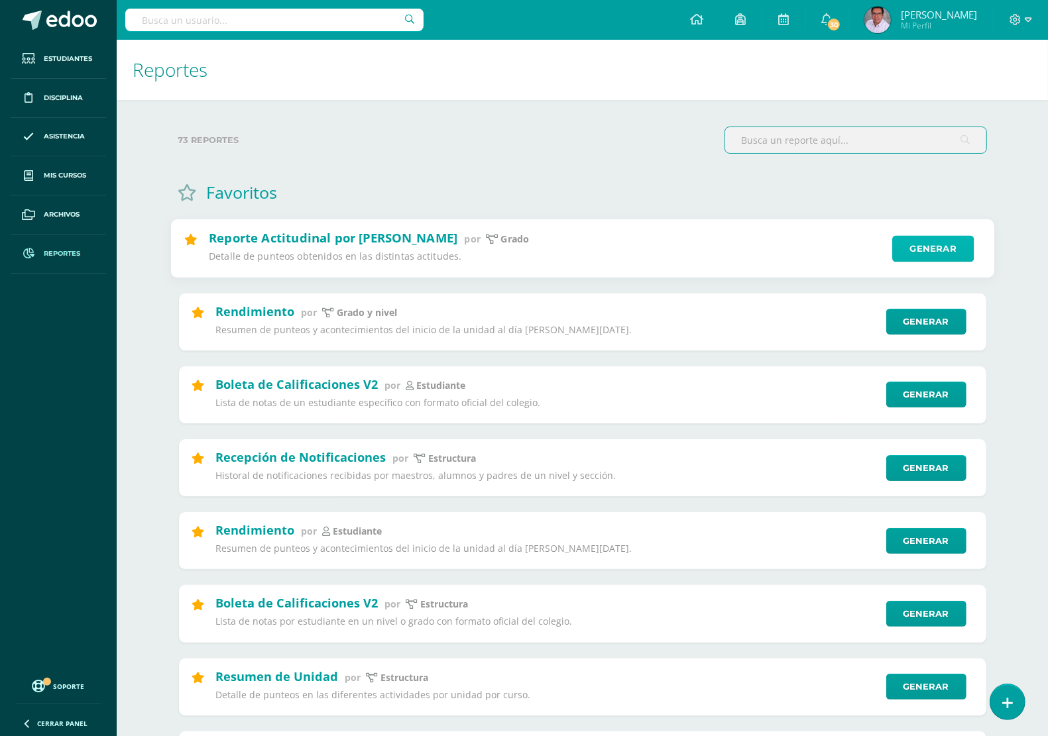
click at [947, 252] on link "Generar" at bounding box center [932, 249] width 81 height 27
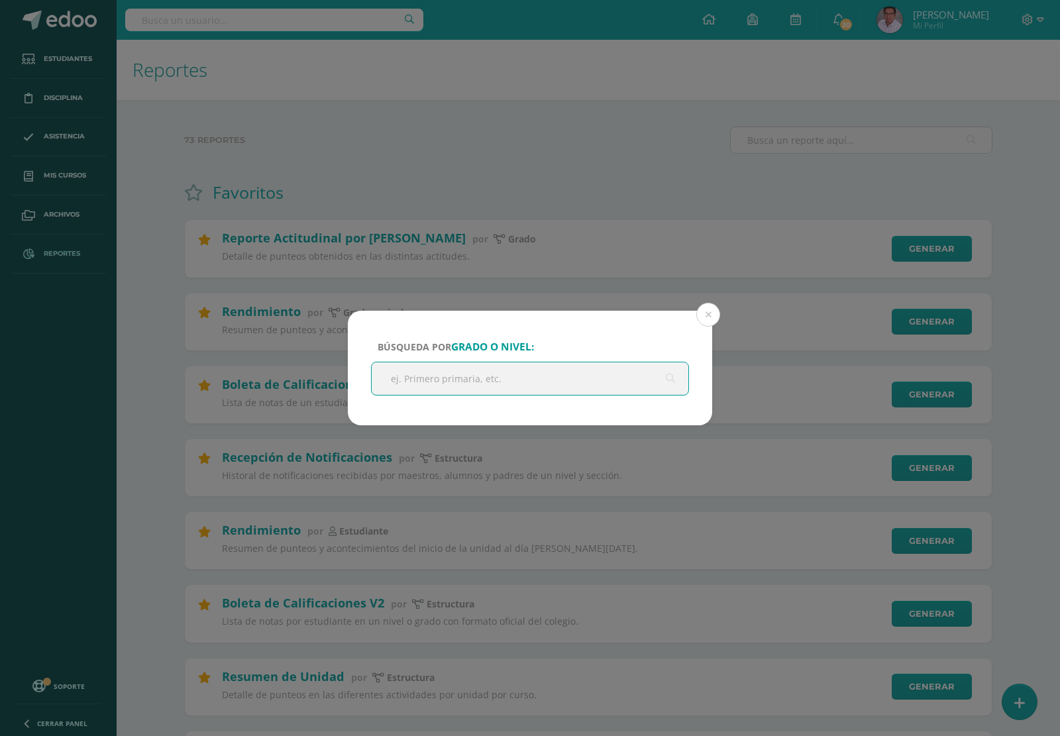
click at [502, 382] on input "text" at bounding box center [530, 378] width 317 height 32
type input "a"
type input "prepa"
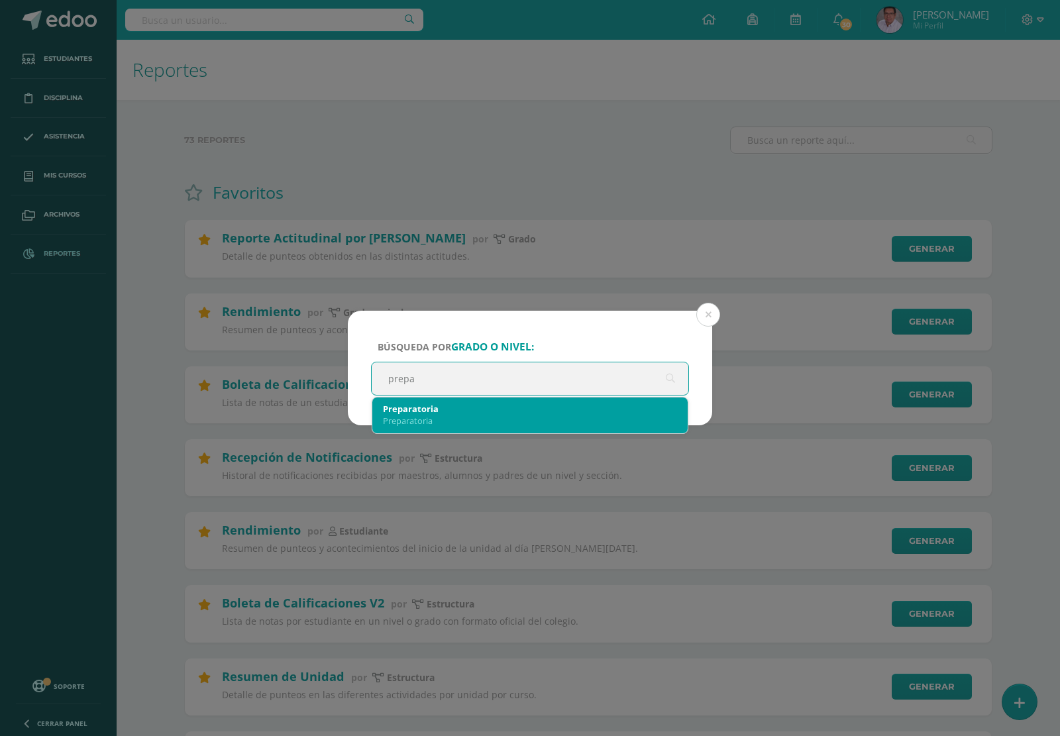
click at [422, 409] on div "Preparatoria" at bounding box center [530, 409] width 294 height 12
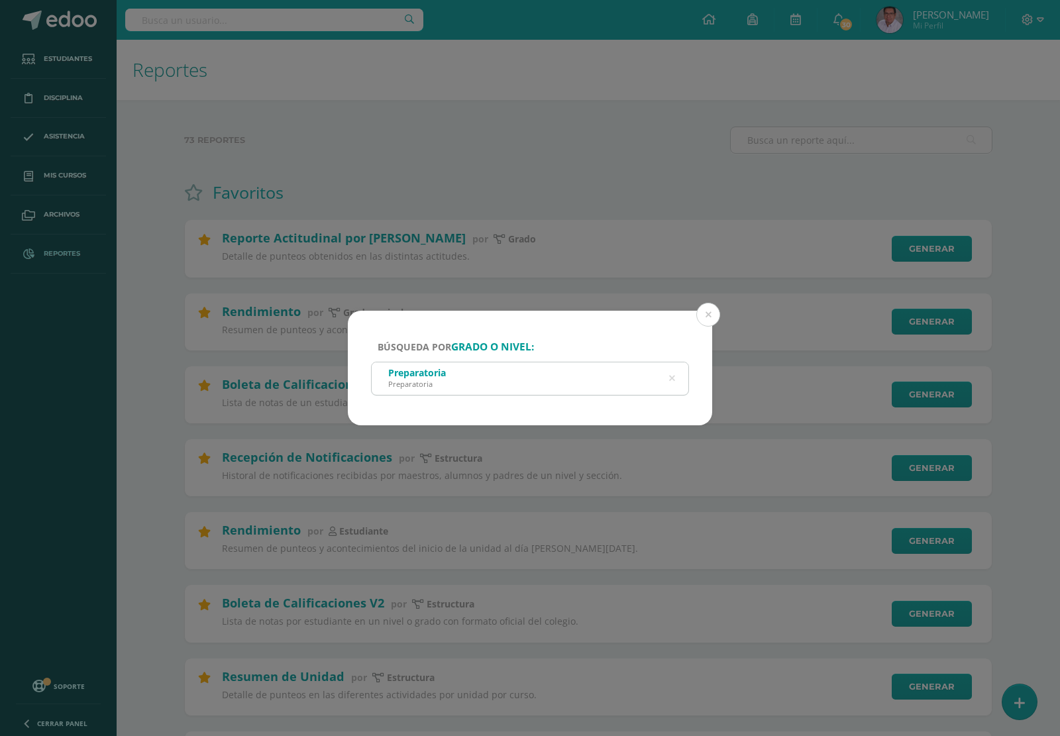
click at [608, 382] on div "Preparatoria Preparatoria" at bounding box center [530, 377] width 317 height 30
click at [482, 390] on div "Preparatoria Preparatoria" at bounding box center [530, 377] width 317 height 30
click at [484, 382] on div "Preparatoria Preparatoria" at bounding box center [530, 377] width 317 height 30
click at [438, 383] on div "Preparatoria" at bounding box center [417, 384] width 58 height 10
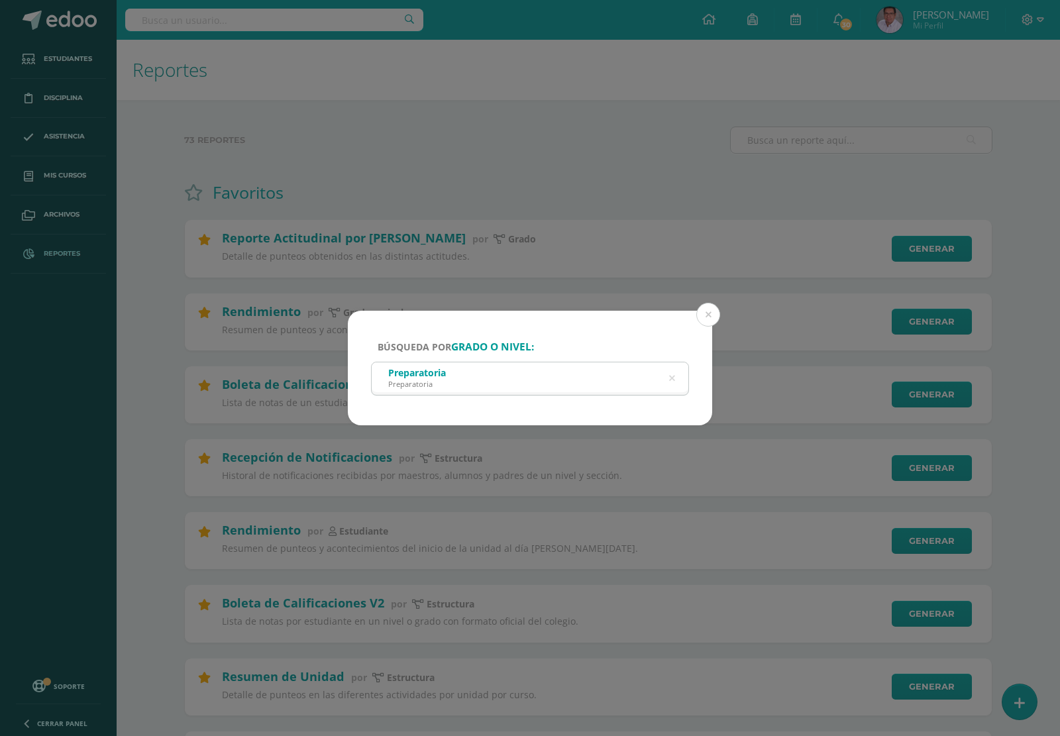
click at [658, 345] on div "Búsqueda por grado o nivel: Preparatoria Preparatoria prepa" at bounding box center [530, 368] width 364 height 115
click at [671, 381] on icon at bounding box center [672, 379] width 6 height 34
click at [567, 382] on input "text" at bounding box center [530, 378] width 317 height 32
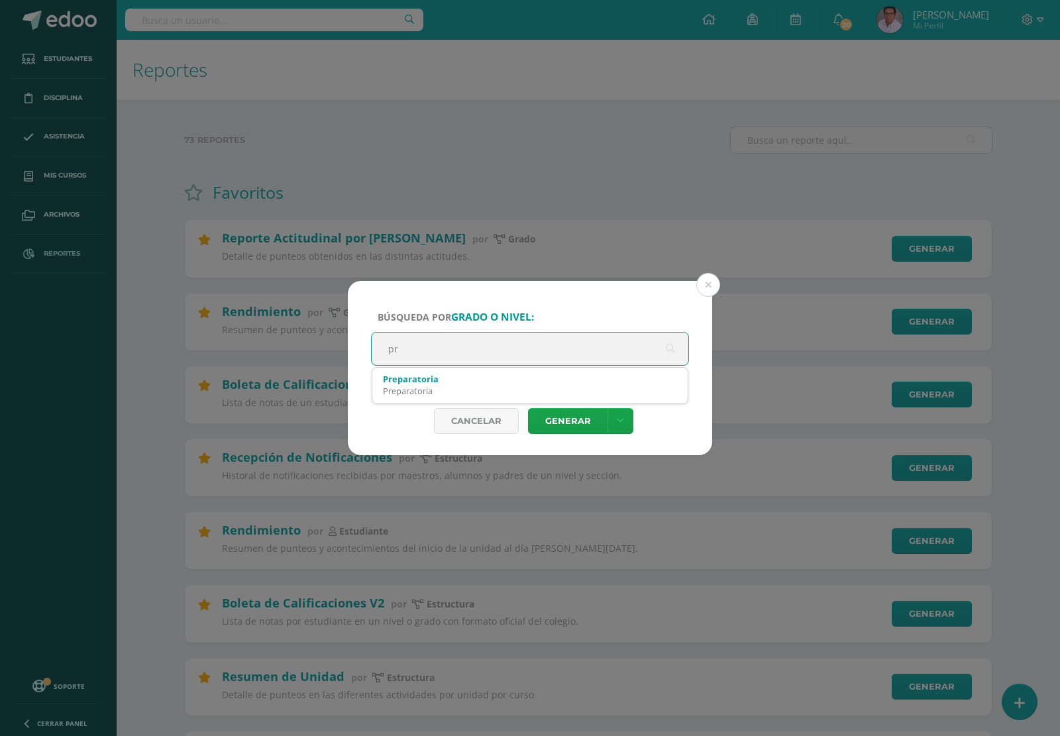
type input "p"
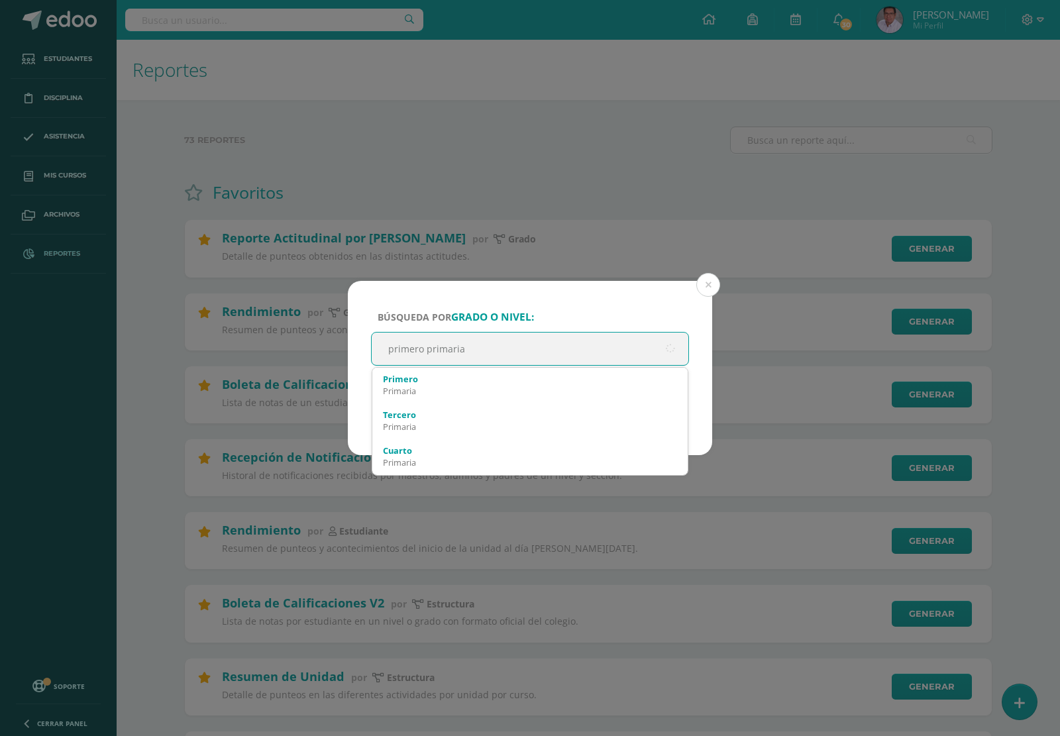
type input "primero primaria"
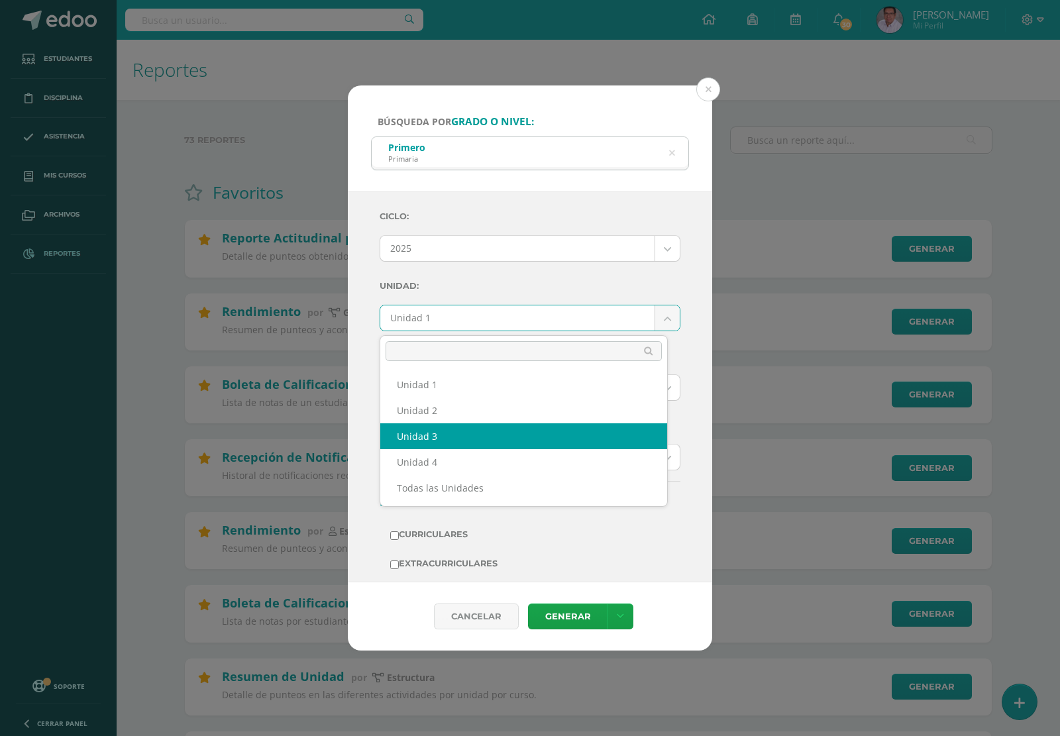
select select "Unidad 3"
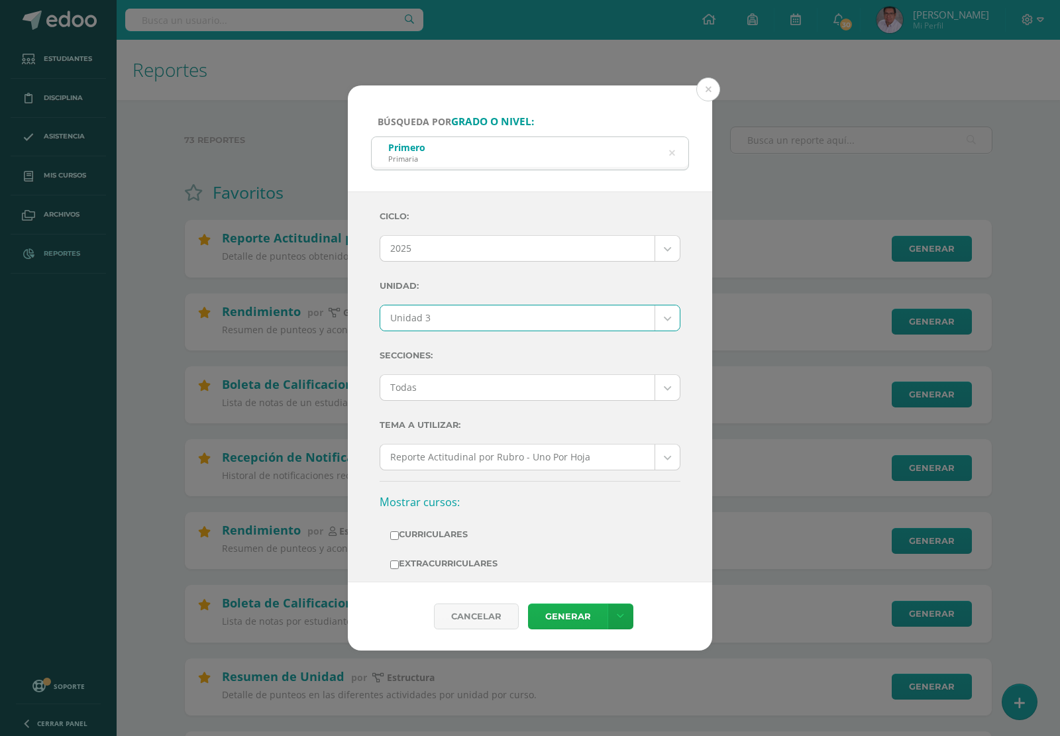
click at [574, 617] on link "Generar" at bounding box center [568, 617] width 80 height 26
